Goal: Task Accomplishment & Management: Complete application form

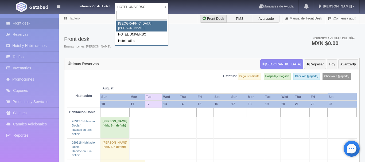
select select "357"
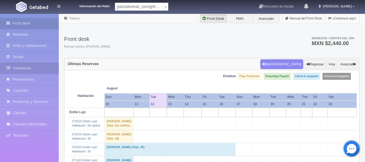
click at [35, 69] on link "Inventarios" at bounding box center [29, 68] width 59 height 11
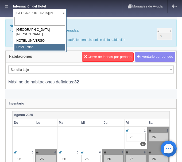
select select "625"
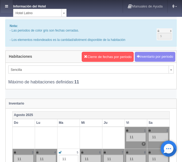
click at [7, 6] on icon at bounding box center [6, 6] width 3 height 3
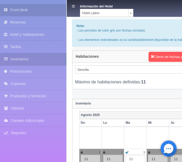
click at [26, 12] on link "Front desk" at bounding box center [33, 10] width 66 height 12
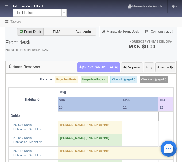
click at [106, 68] on button "Nueva Reserva" at bounding box center [98, 67] width 43 height 10
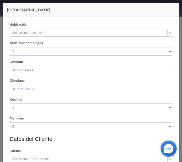
checkbox input "false"
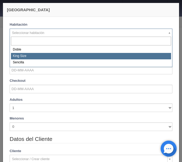
select select "2160"
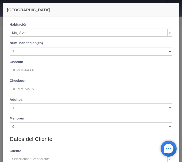
checkbox input "false"
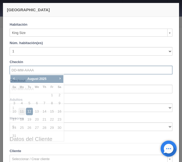
click at [27, 70] on input "text" at bounding box center [91, 70] width 163 height 9
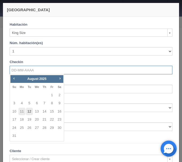
click at [28, 110] on link "12" at bounding box center [29, 112] width 7 height 8
type input "12-08-2025"
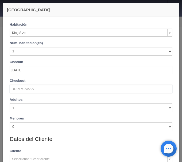
click at [26, 88] on input "text" at bounding box center [91, 89] width 163 height 9
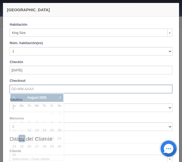
checkbox input "false"
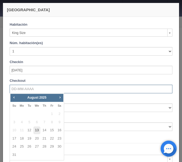
click at [36, 130] on link "13" at bounding box center [36, 130] width 7 height 8
type input "[DATE]"
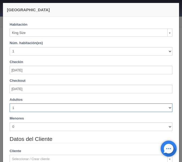
click at [10, 103] on select "1 2 3 4 5 6 7 8 9 10" at bounding box center [91, 107] width 163 height 9
checkbox input "false"
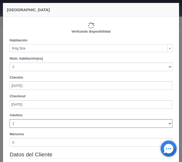
type input "740.00"
checkbox input "false"
select select "2"
click option "2" at bounding box center [0, 0] width 0 height 0
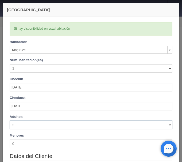
checkbox input "false"
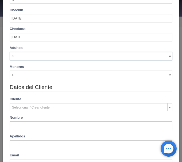
type input "740.00"
checkbox input "false"
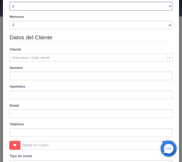
scroll to position [136, 0]
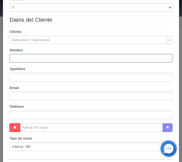
click at [17, 59] on input "text" at bounding box center [91, 58] width 163 height 9
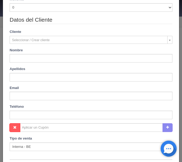
type input "[PERSON_NAME]"
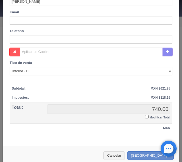
scroll to position [218, 0]
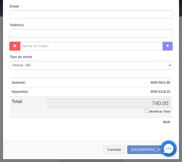
click at [146, 111] on input "Modificar Total" at bounding box center [146, 110] width 3 height 3
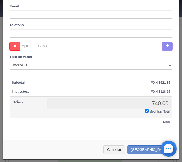
checkbox input "true"
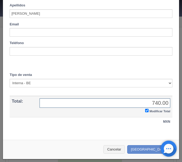
scroll to position [199, 0]
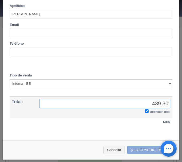
type input "439.30"
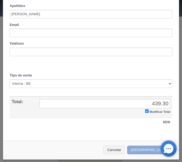
click at [147, 150] on button "Crear Reserva" at bounding box center [150, 150] width 46 height 9
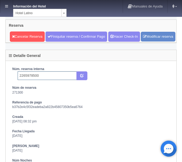
click at [48, 80] on input "2265978500" at bounding box center [47, 75] width 59 height 9
type input "2265978500 Expedia"
click at [83, 80] on button "submit" at bounding box center [81, 75] width 11 height 9
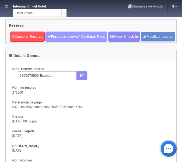
click at [84, 35] on link "Finiquitar reserva / Confirmar Pago" at bounding box center [76, 37] width 62 height 10
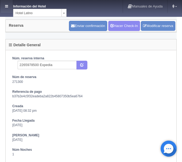
click at [5, 5] on link at bounding box center [6, 6] width 13 height 13
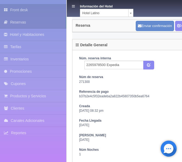
click at [8, 9] on icon at bounding box center [7, 9] width 6 height 5
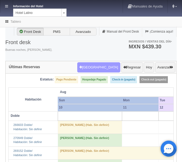
click at [107, 68] on button "[GEOGRAPHIC_DATA]" at bounding box center [98, 67] width 43 height 10
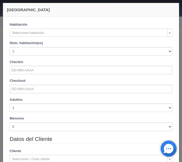
checkbox input "false"
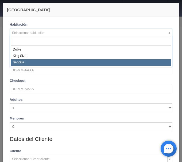
select select "2158"
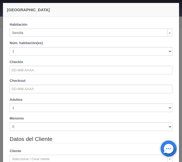
checkbox input "false"
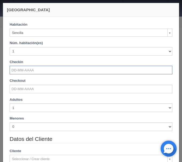
click at [29, 67] on input "text" at bounding box center [91, 70] width 163 height 9
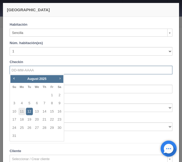
click at [60, 78] on span "Next" at bounding box center [60, 78] width 4 height 4
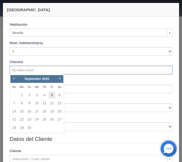
click at [51, 94] on link "5" at bounding box center [51, 95] width 7 height 8
type input "[DATE]"
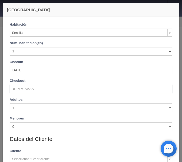
click at [29, 88] on input "text" at bounding box center [91, 89] width 163 height 9
checkbox input "false"
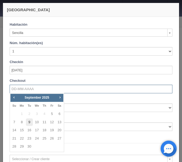
click at [29, 122] on link "9" at bounding box center [29, 122] width 7 height 8
type input "09-09-2025"
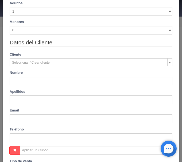
scroll to position [112, 0]
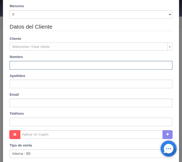
click at [30, 66] on input "text" at bounding box center [91, 65] width 163 height 9
checkbox input "false"
type input "2880.00"
checkbox input "false"
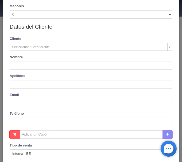
type input "Jonathan"
type input "Fuentes Posada"
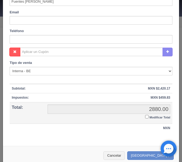
scroll to position [218, 0]
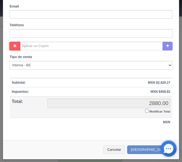
click at [147, 110] on input "Modificar Total" at bounding box center [146, 110] width 3 height 3
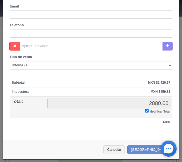
checkbox input "true"
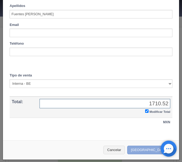
type input "1710.52"
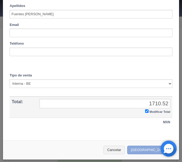
click at [148, 151] on button "Crear Reserva" at bounding box center [150, 150] width 46 height 9
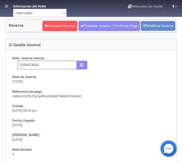
click at [50, 62] on input "2265973930" at bounding box center [47, 65] width 59 height 9
type input "2265973930 Expedia"
click at [81, 68] on button "submit" at bounding box center [81, 65] width 11 height 9
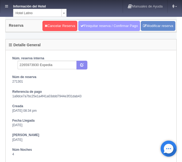
click at [104, 27] on link "Finiquitar reserva / Confirmar Pago" at bounding box center [109, 26] width 62 height 10
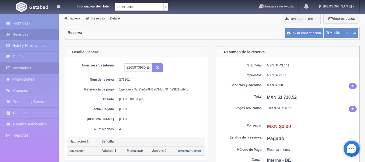
click at [27, 66] on link "Inventarios" at bounding box center [29, 68] width 59 height 11
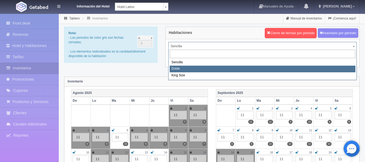
select select "2159"
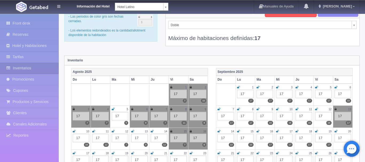
scroll to position [27, 0]
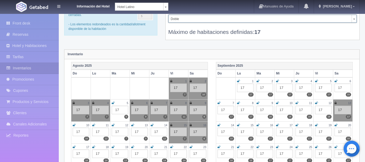
click at [137, 9] on div "Información del Hotel [GEOGRAPHIC_DATA] [GEOGRAPHIC_DATA][PERSON_NAME] Manuales…" at bounding box center [182, 6] width 365 height 13
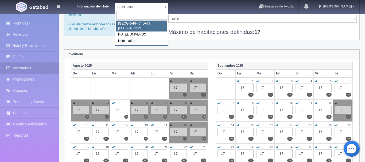
select select "357"
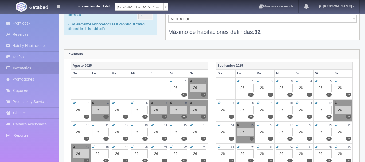
scroll to position [27, 0]
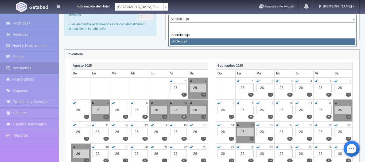
select select "577"
